Goal: Navigation & Orientation: Understand site structure

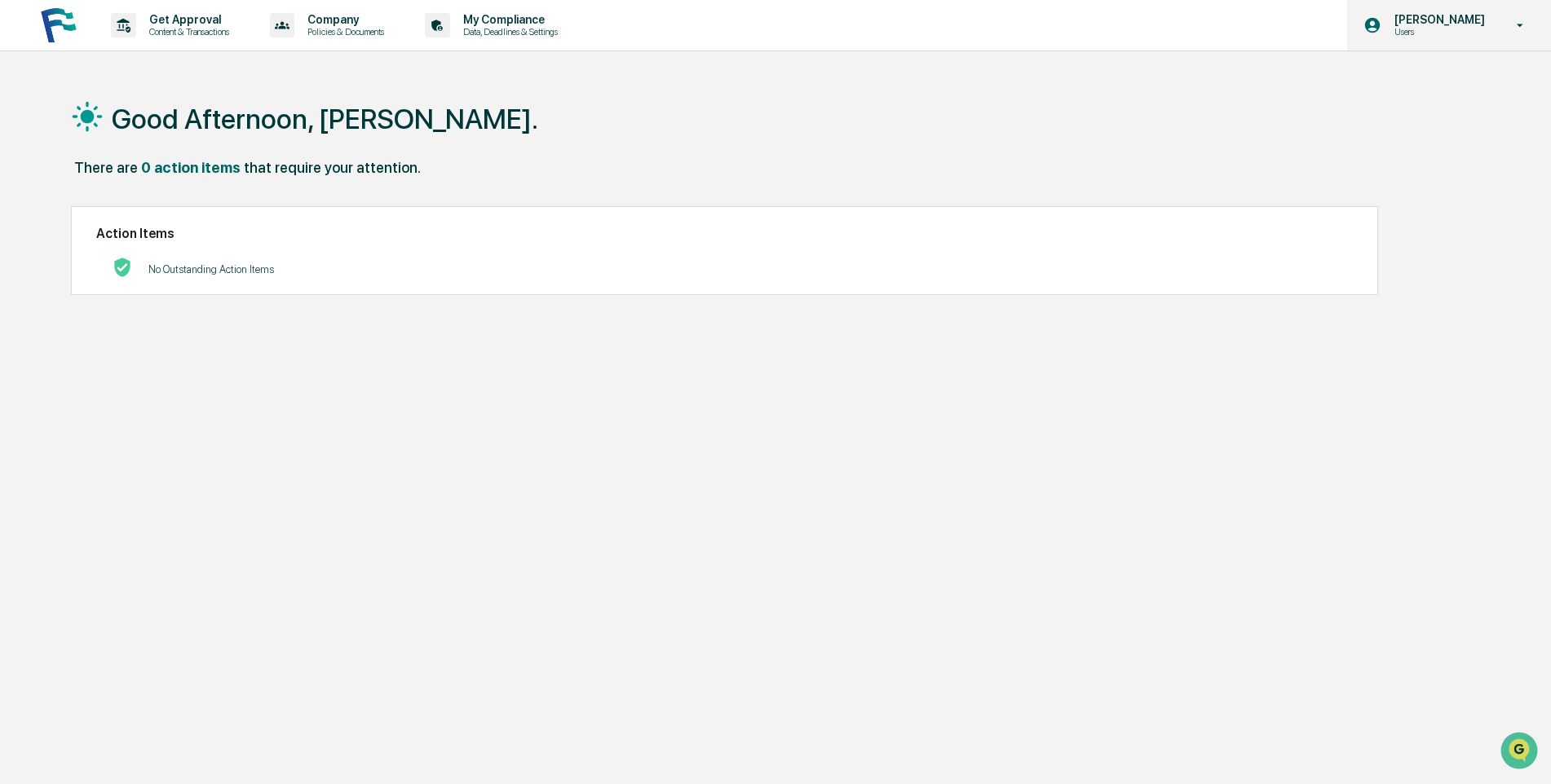
click at [1492, 18] on p "[PERSON_NAME]" at bounding box center [1437, 18] width 111 height 13
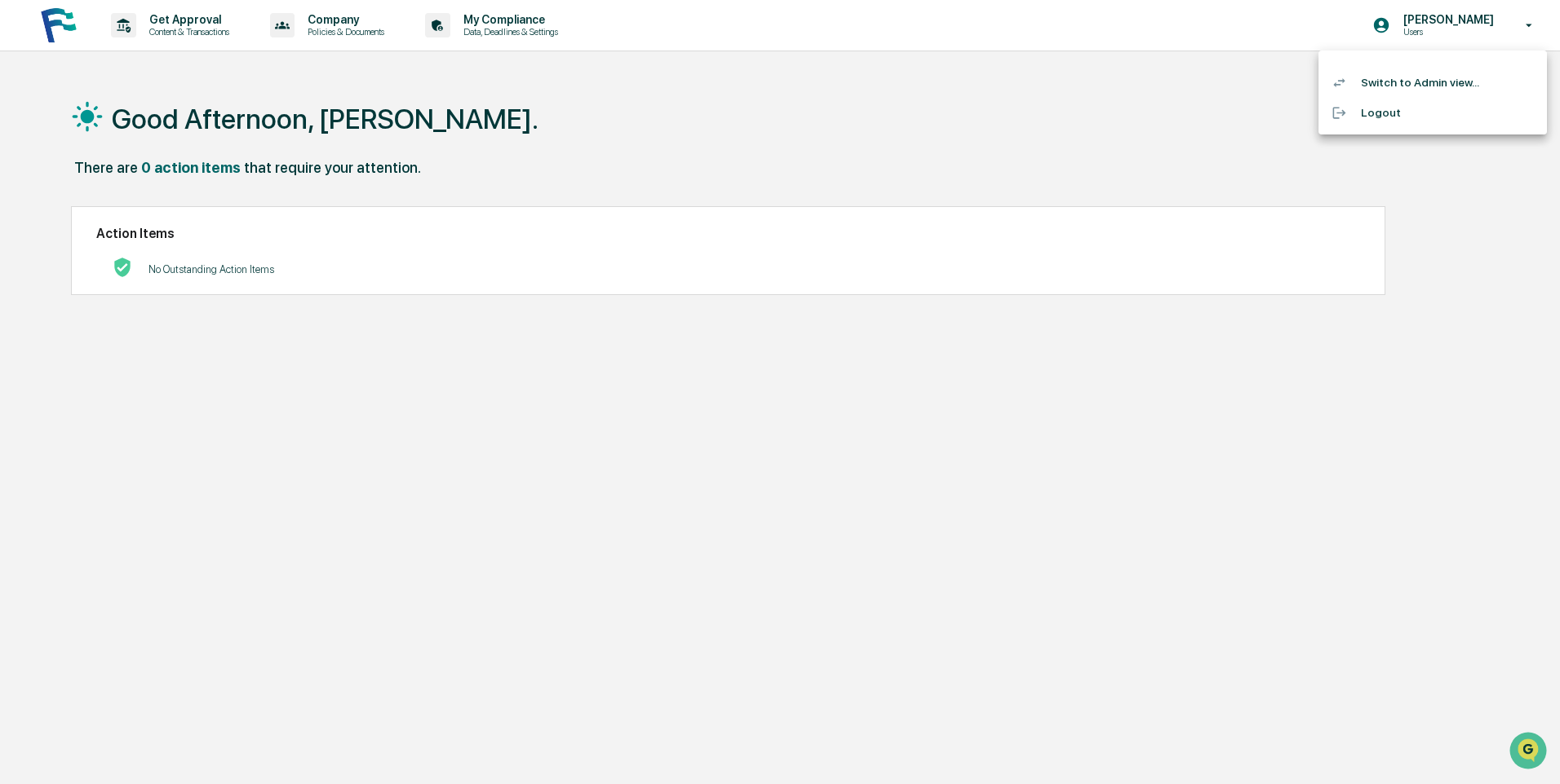
click at [1401, 78] on li "Switch to Admin view..." at bounding box center [1433, 82] width 229 height 30
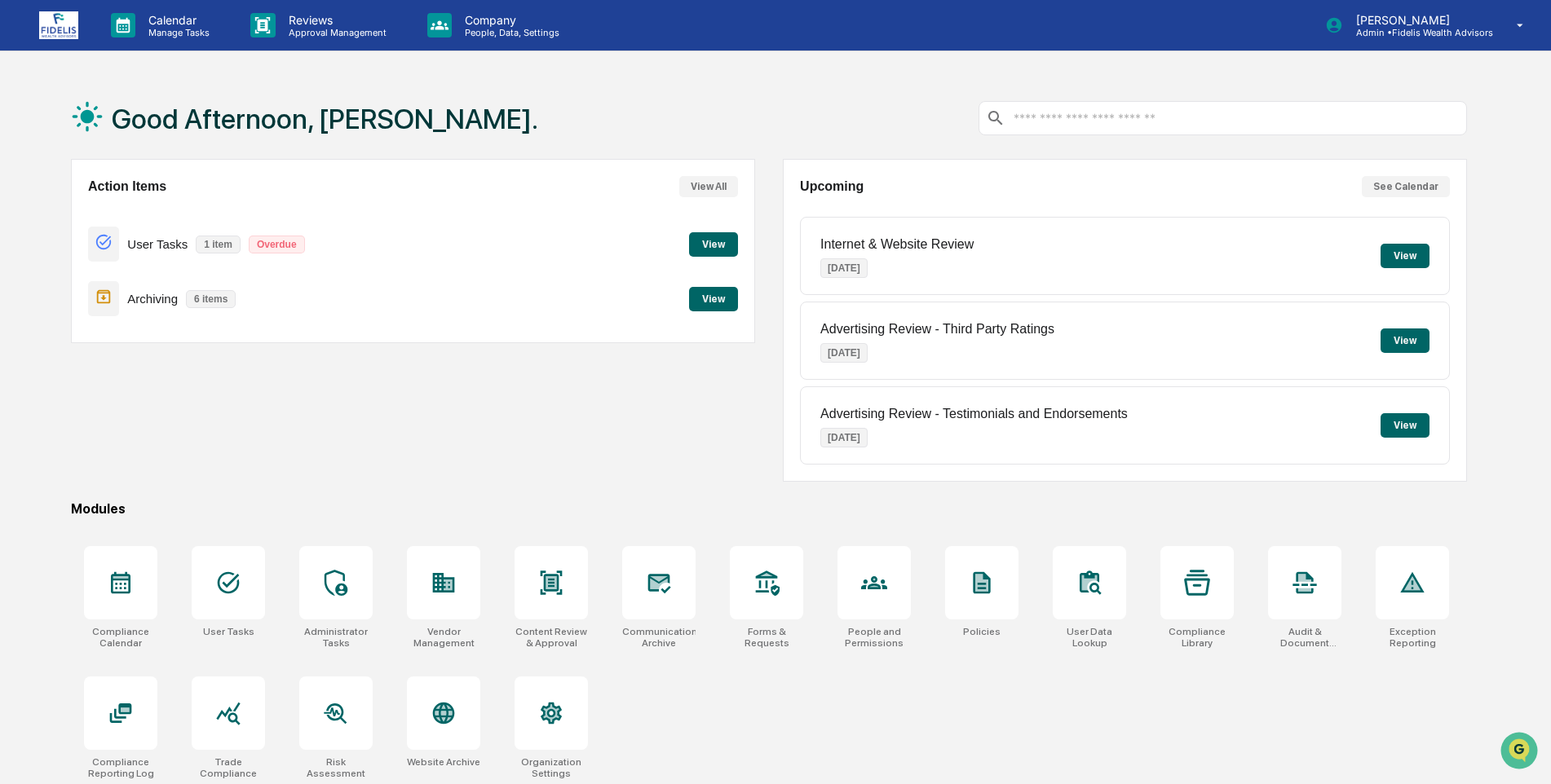
click at [709, 303] on button "View" at bounding box center [713, 298] width 48 height 24
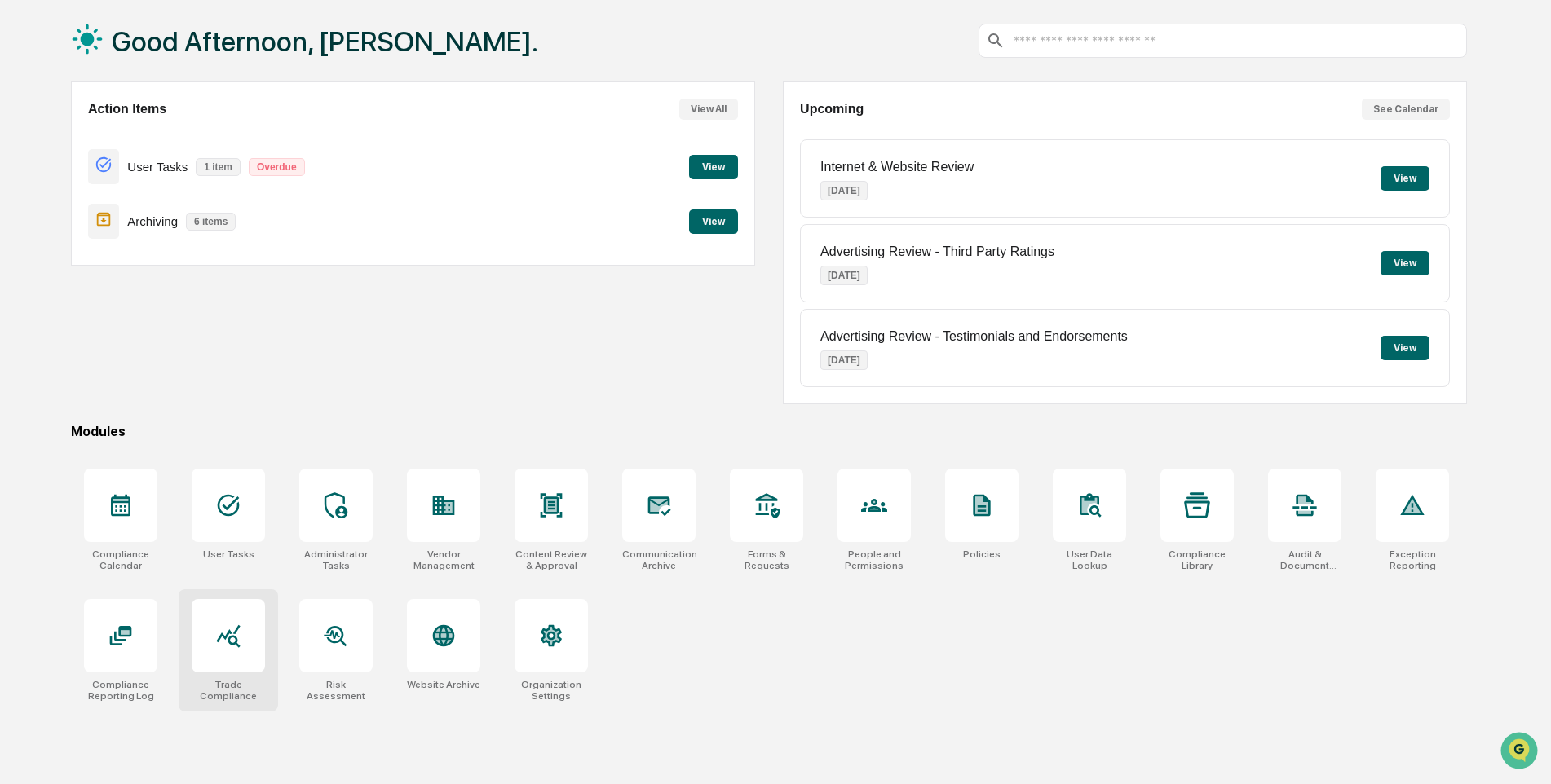
click at [261, 638] on div at bounding box center [229, 636] width 74 height 74
click at [657, 513] on icon at bounding box center [660, 506] width 23 height 19
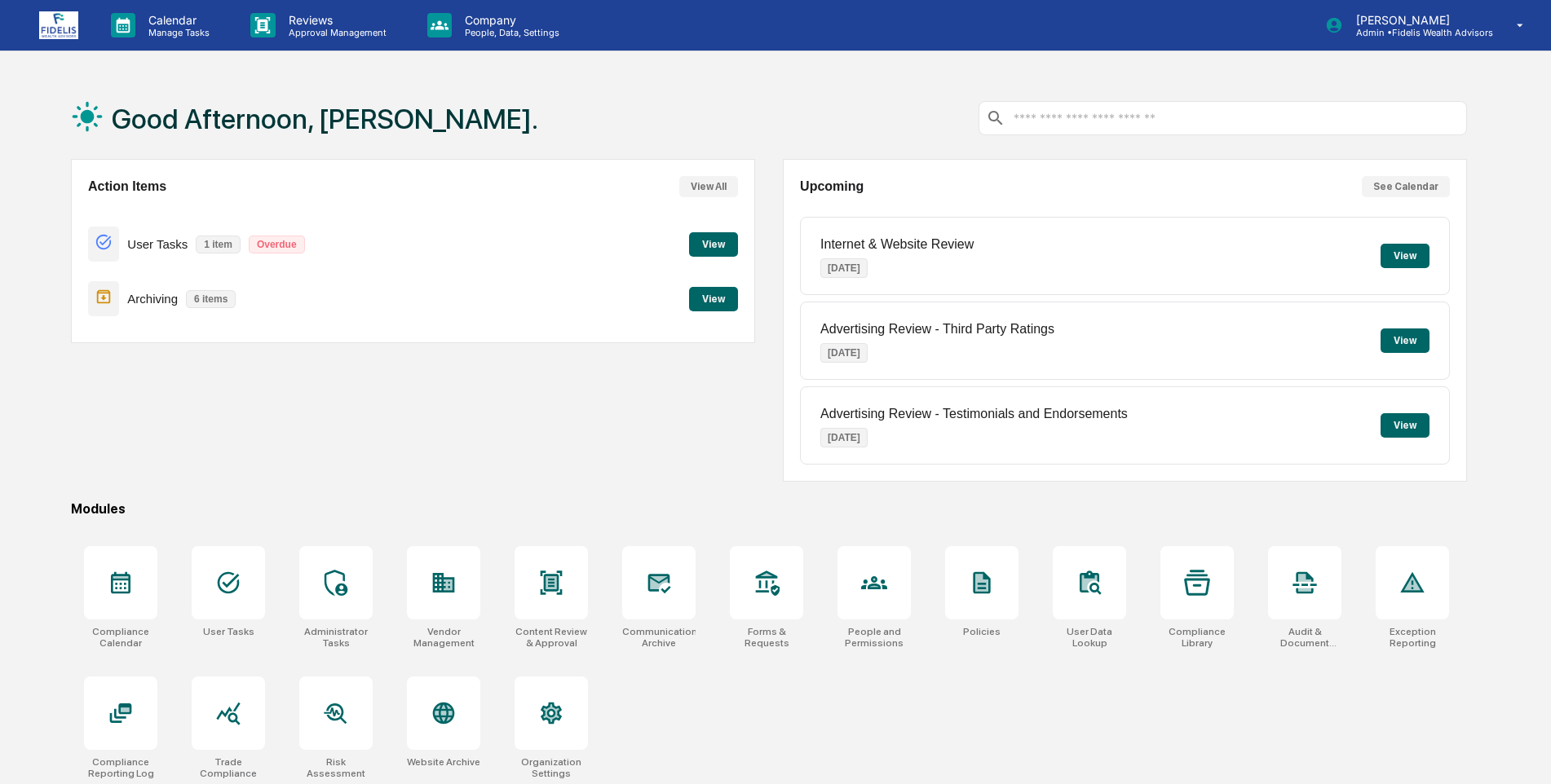
scroll to position [78, 0]
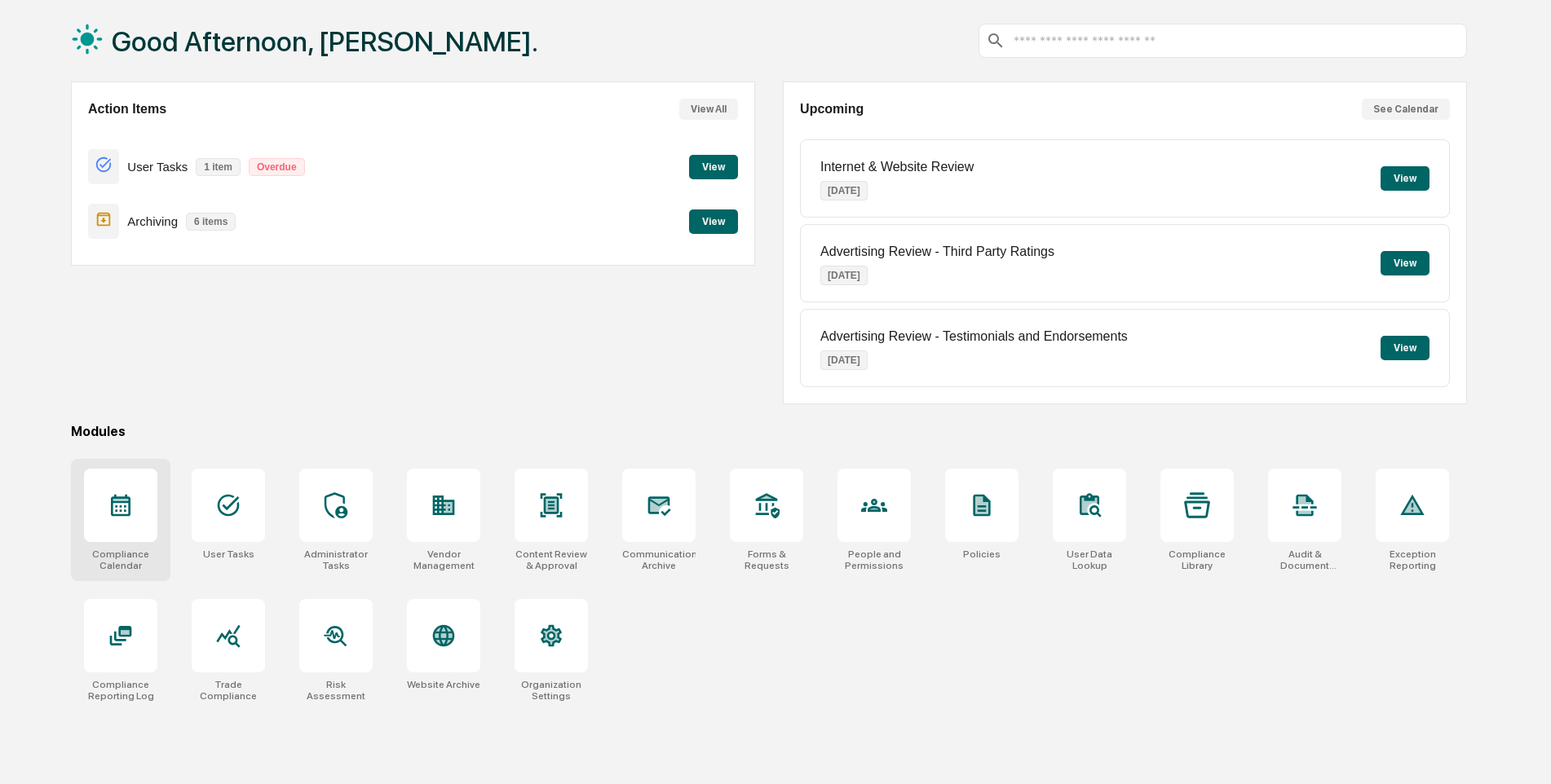
click at [123, 496] on icon at bounding box center [120, 505] width 26 height 26
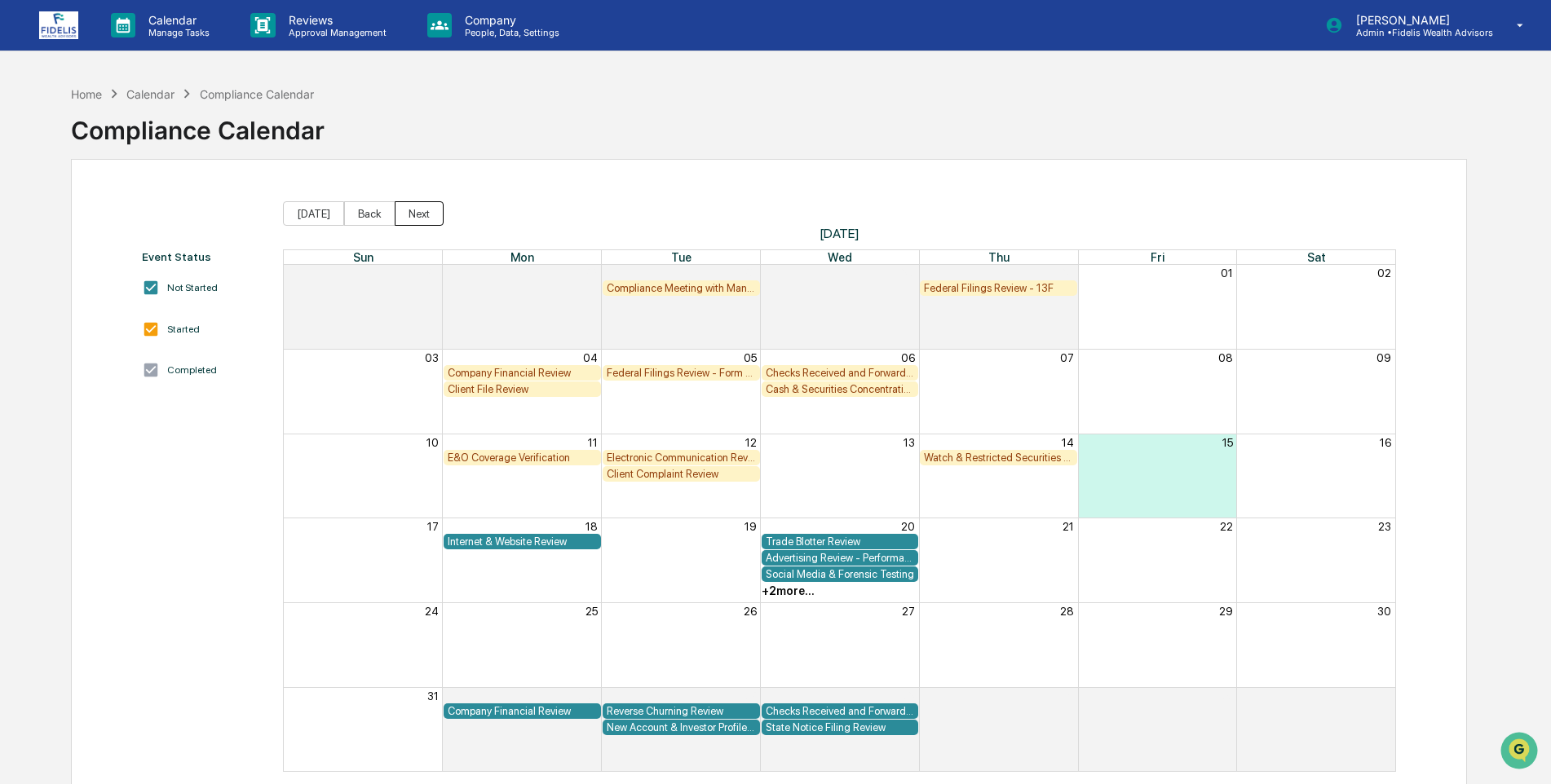
click at [414, 215] on button "Next" at bounding box center [419, 213] width 48 height 24
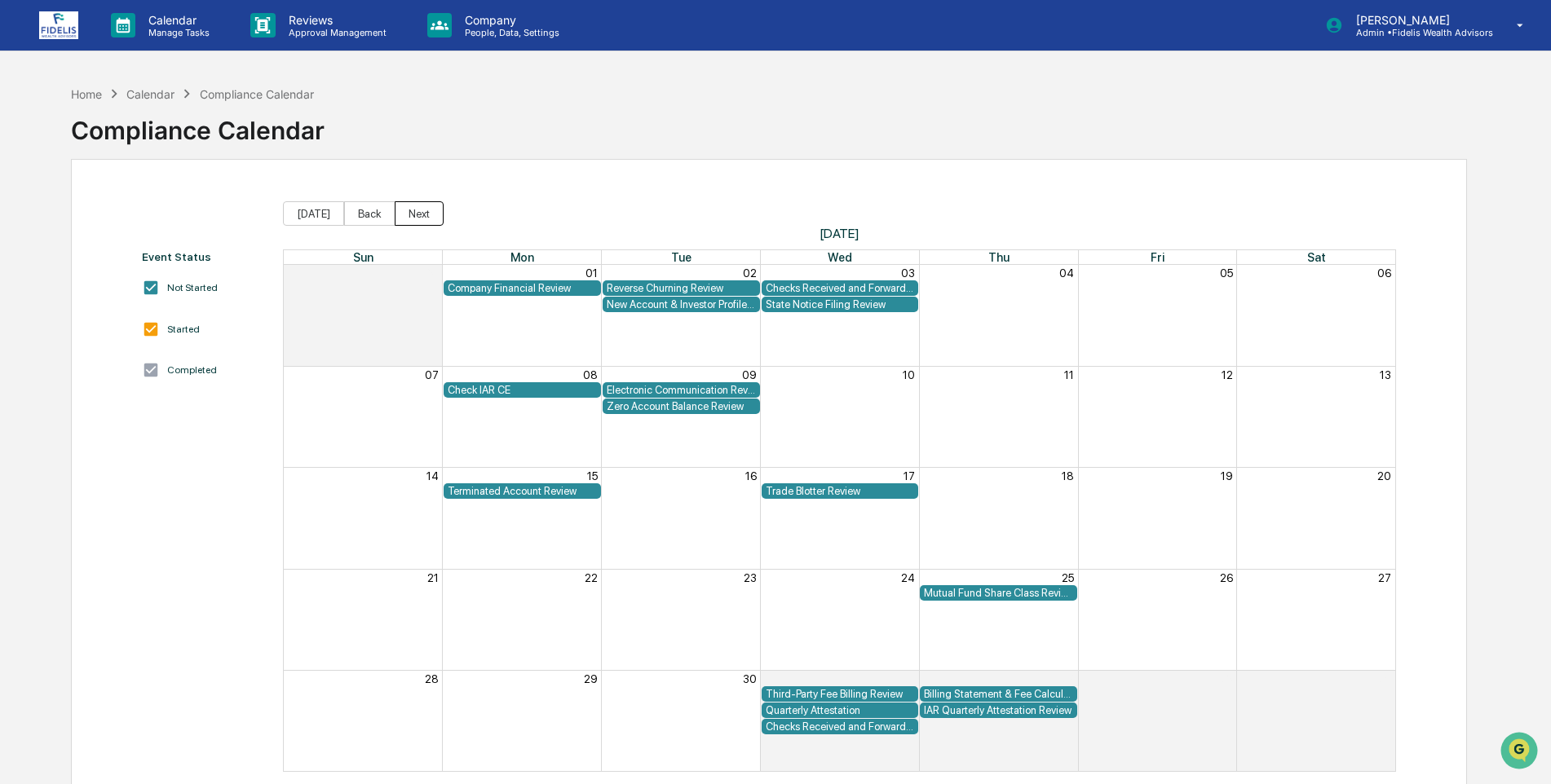
click at [414, 215] on button "Next" at bounding box center [419, 213] width 48 height 24
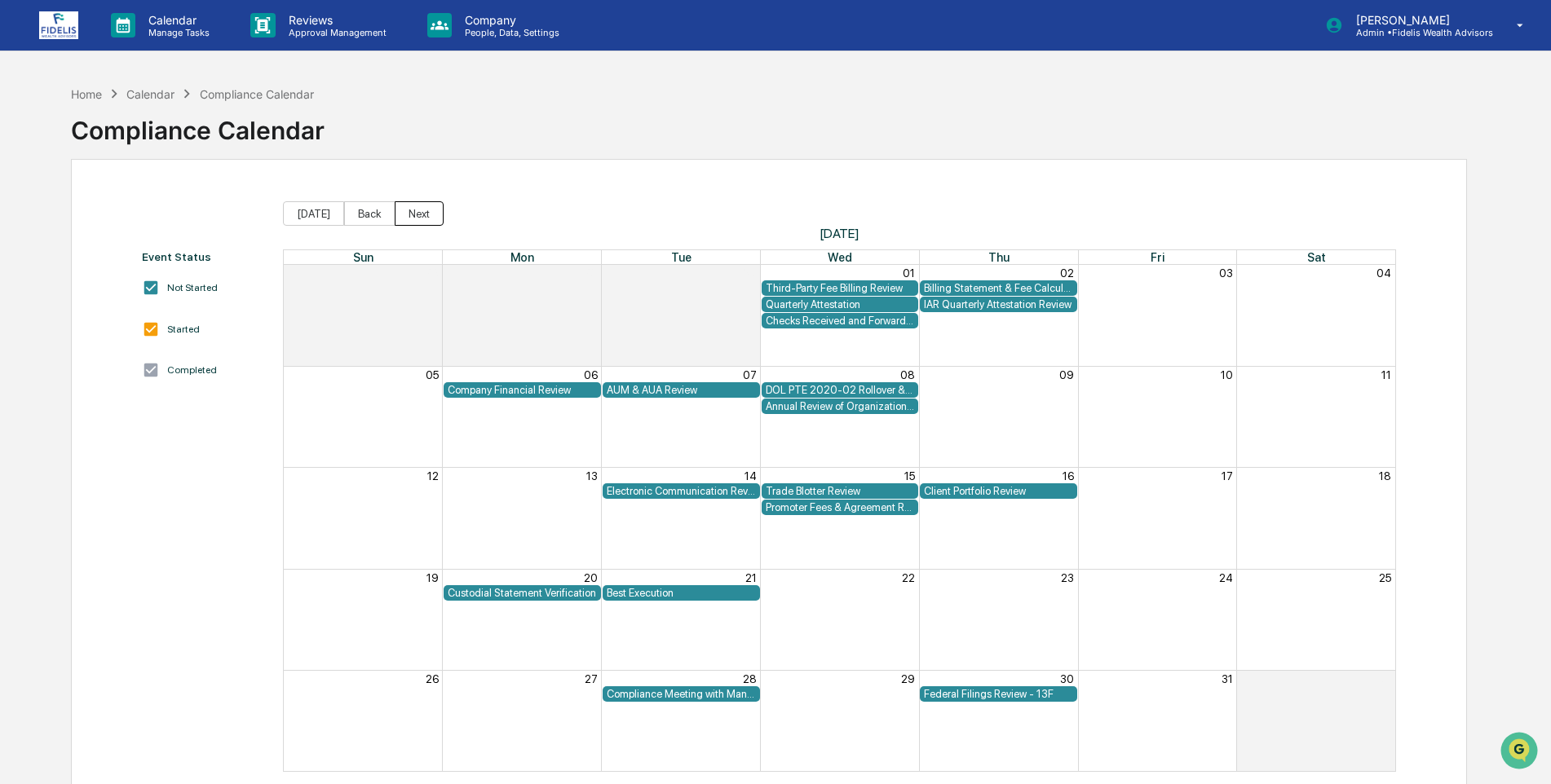
click at [411, 217] on button "Next" at bounding box center [419, 213] width 48 height 24
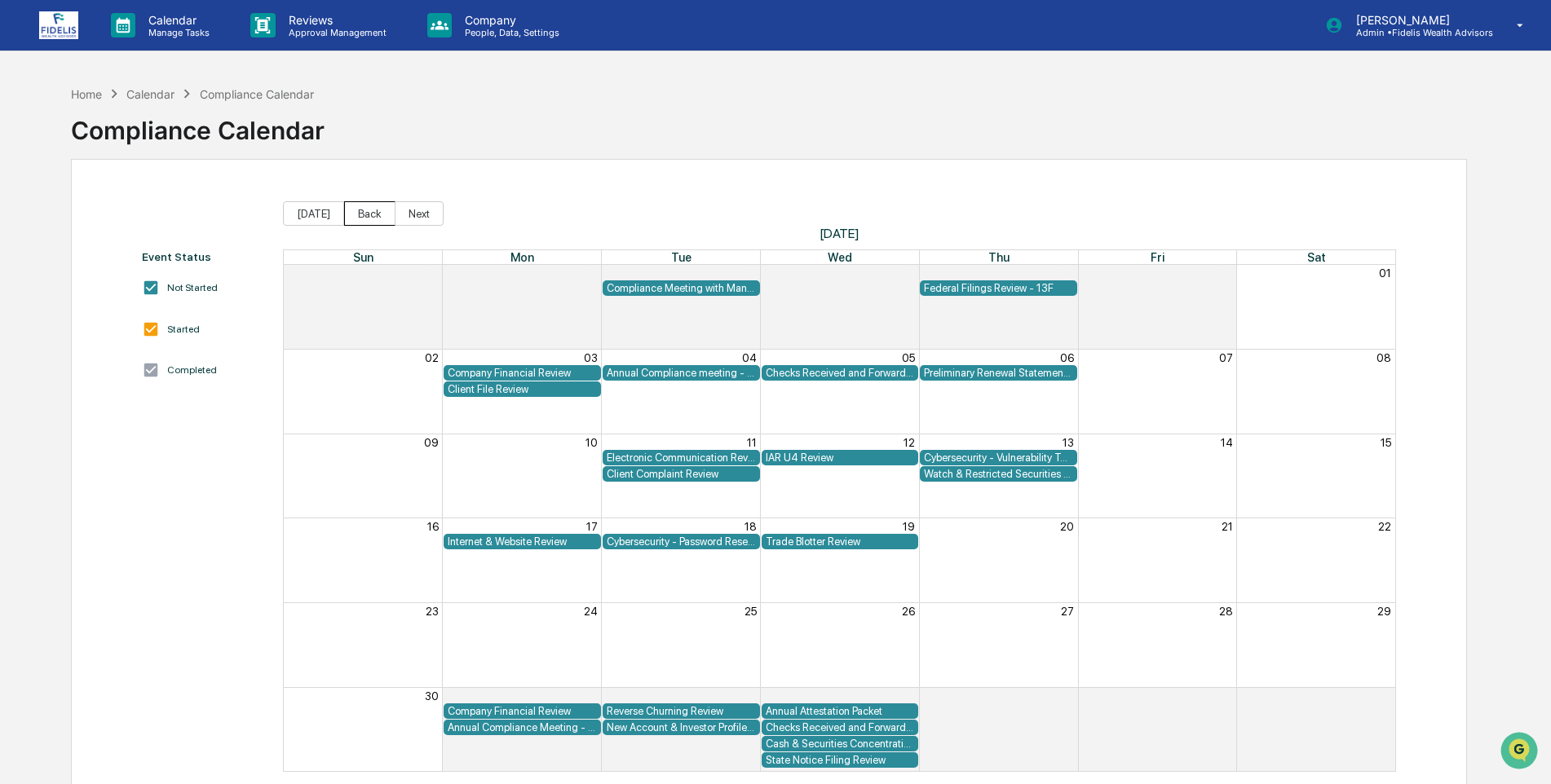
click at [370, 211] on button "Back" at bounding box center [369, 213] width 51 height 24
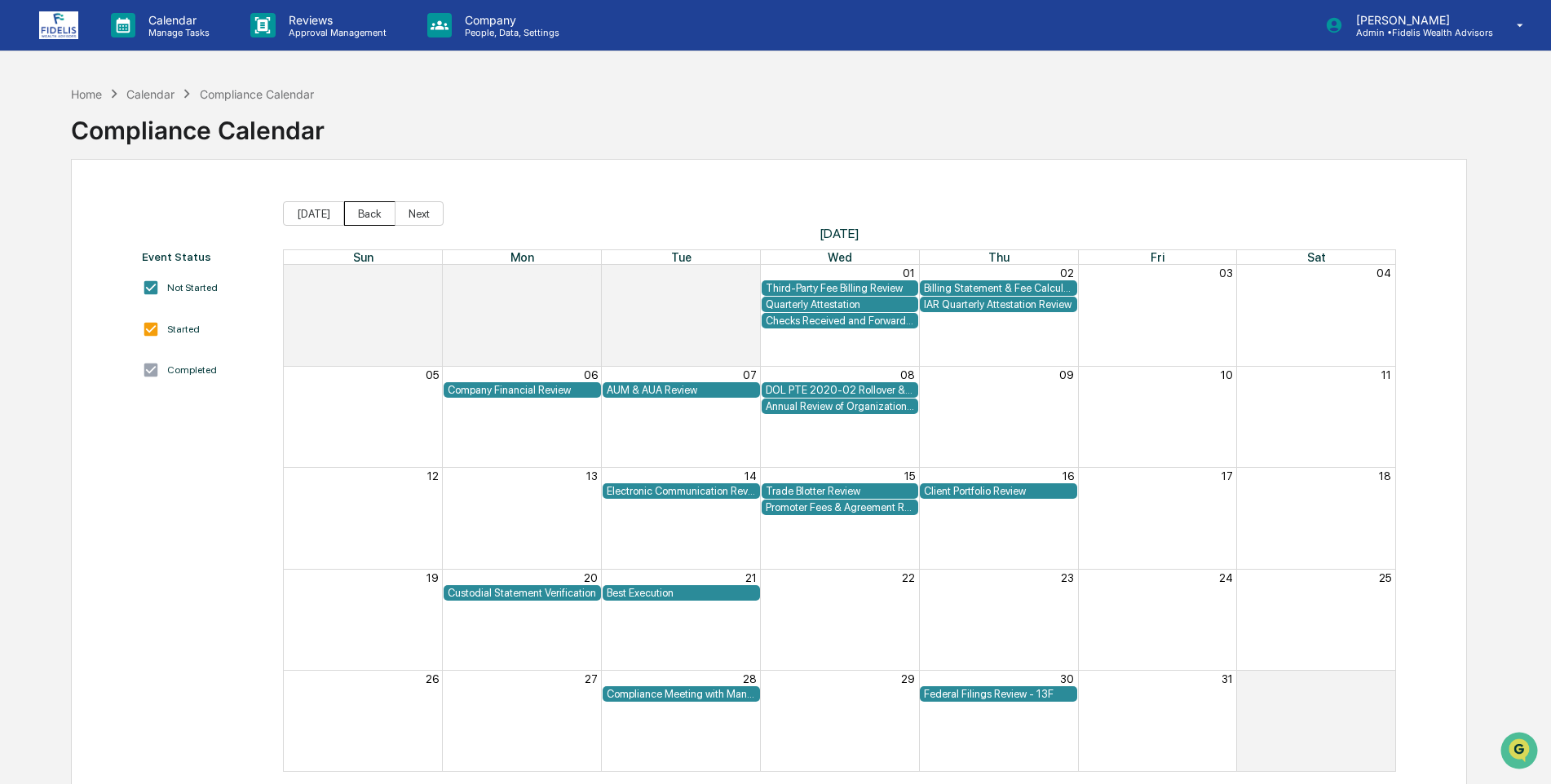
click at [370, 211] on button "Back" at bounding box center [369, 213] width 51 height 24
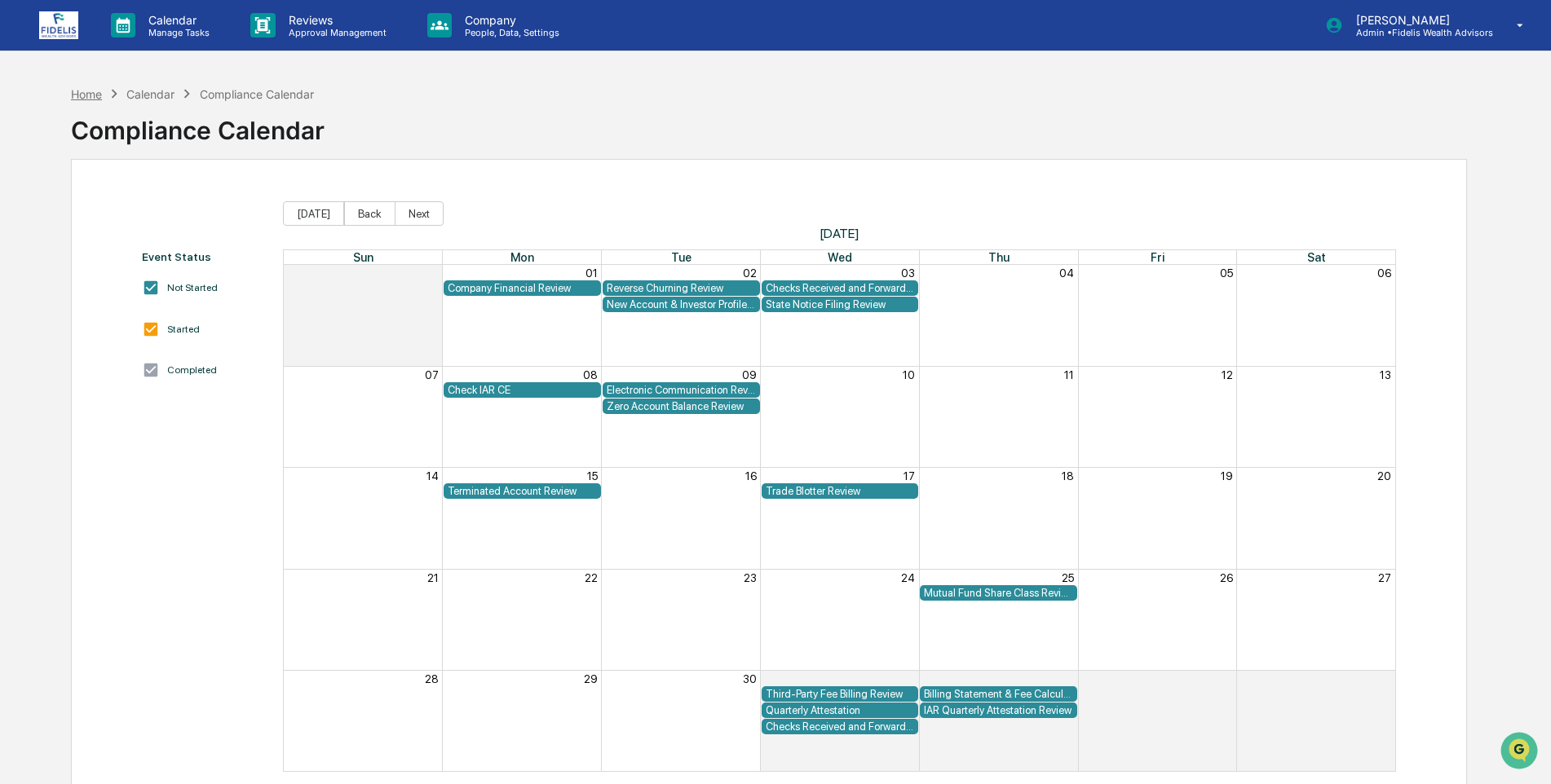
click at [87, 97] on div "Home" at bounding box center [86, 94] width 31 height 14
